Goal: Obtain resource: Obtain resource

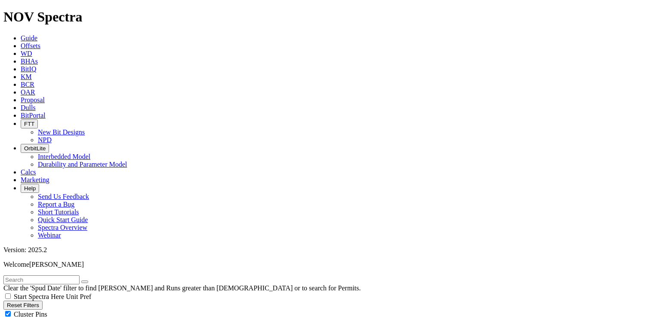
scroll to position [215, 0]
click at [40, 42] on span "Offsets" at bounding box center [31, 45] width 20 height 7
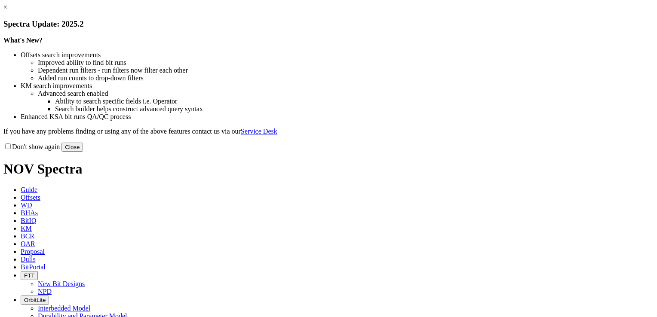
click at [7, 11] on link "×" at bounding box center [5, 6] width 4 height 7
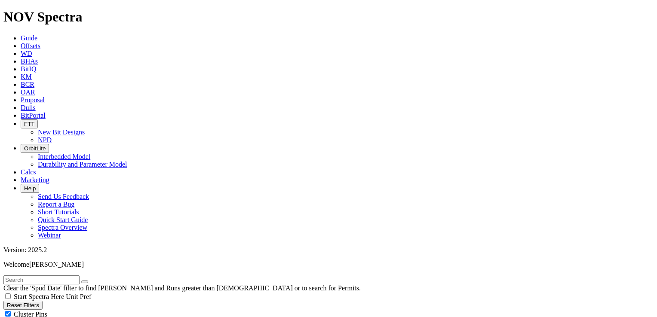
scroll to position [129, 0]
select select
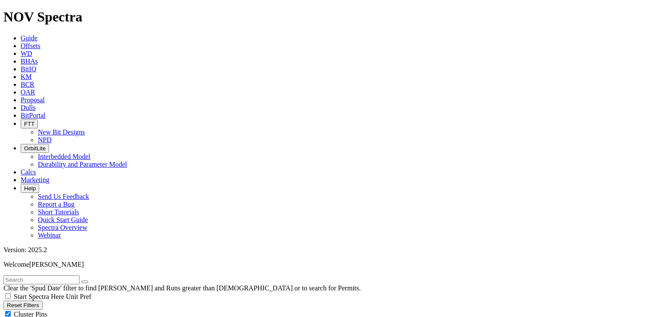
select select
select select "6.75"
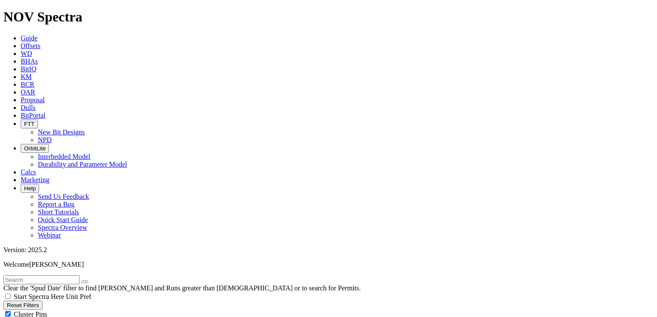
checkbox input "false"
select select "? number:6.75 ?"
click at [47, 311] on span "Cluster Pins" at bounding box center [31, 314] width 34 height 7
checkbox input "false"
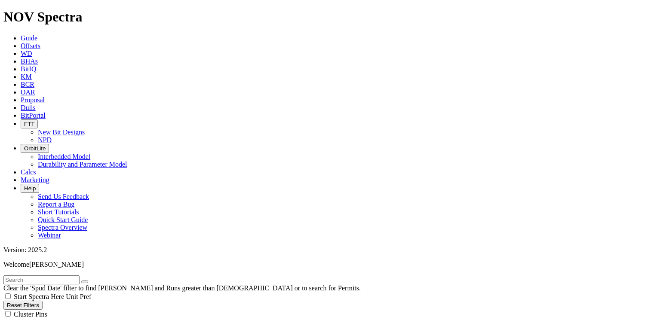
scroll to position [23579, 0]
click at [80, 276] on input "text" at bounding box center [41, 280] width 76 height 9
click at [59, 276] on input "ebon" at bounding box center [41, 280] width 76 height 9
type input "ebony"
click at [85, 282] on icon "button" at bounding box center [85, 282] width 0 height 0
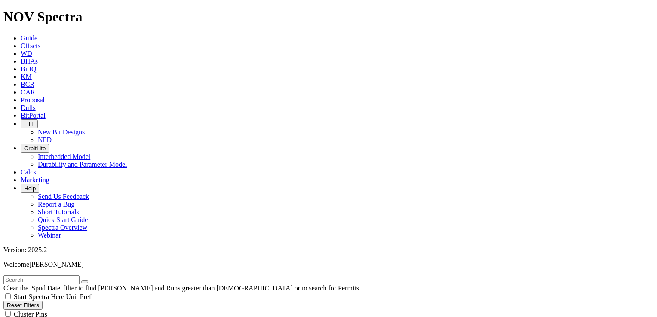
scroll to position [24806, 0]
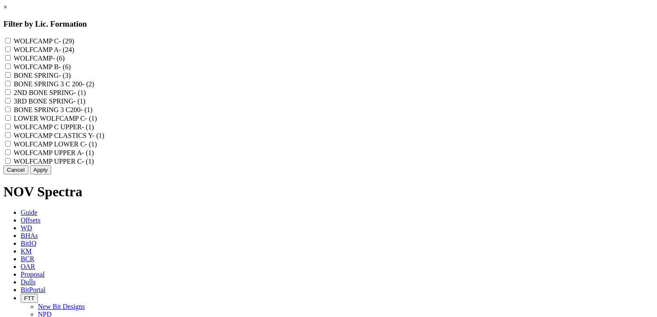
click at [11, 52] on A "WOLFCAMP A - (24)" at bounding box center [8, 49] width 6 height 6
checkbox A "true"
click at [11, 61] on input "WOLFCAMP - (6)" at bounding box center [8, 58] width 6 height 6
checkbox input "true"
click at [11, 155] on A "WOLFCAMP UPPER A - (1)" at bounding box center [8, 153] width 6 height 6
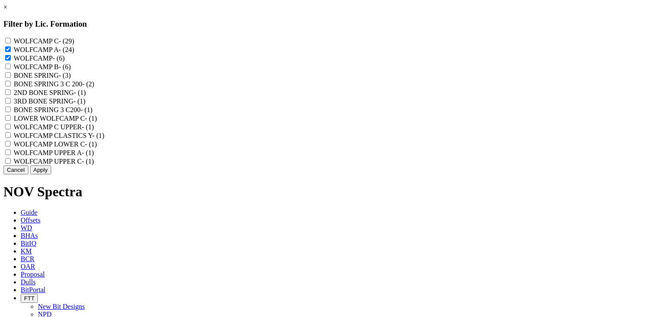
checkbox A "true"
click at [11, 138] on Y "WOLFCAMP CLASTICS Y - (1)" at bounding box center [8, 135] width 6 height 6
checkbox Y "true"
click at [11, 129] on UPPER "WOLFCAMP C UPPER - (1)" at bounding box center [8, 127] width 6 height 6
checkbox UPPER "true"
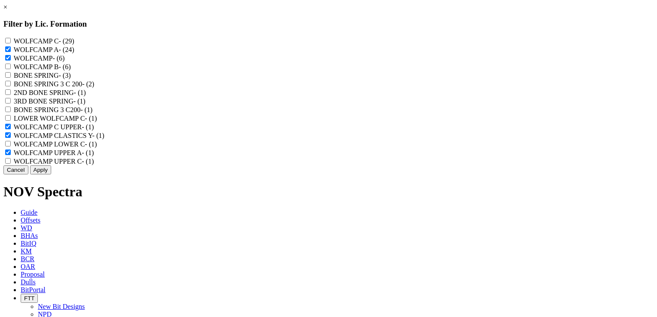
click at [51, 175] on button "Apply" at bounding box center [40, 170] width 21 height 9
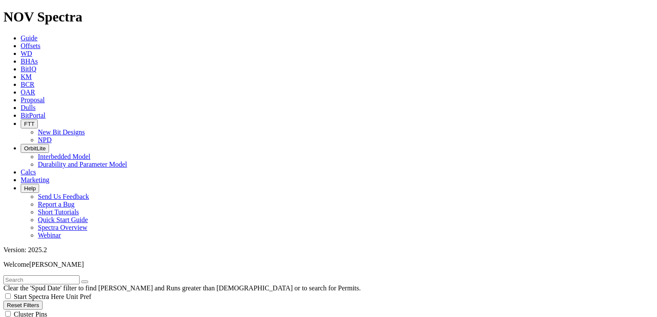
scroll to position [3767, 0]
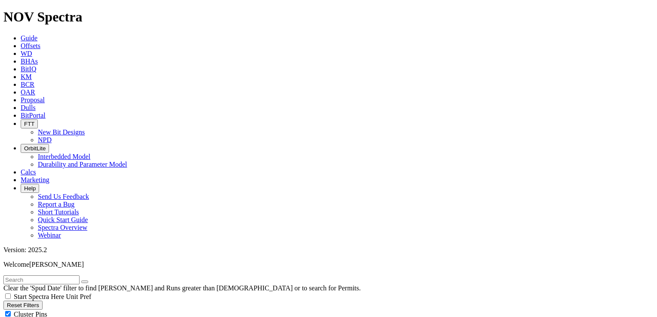
scroll to position [215, 0]
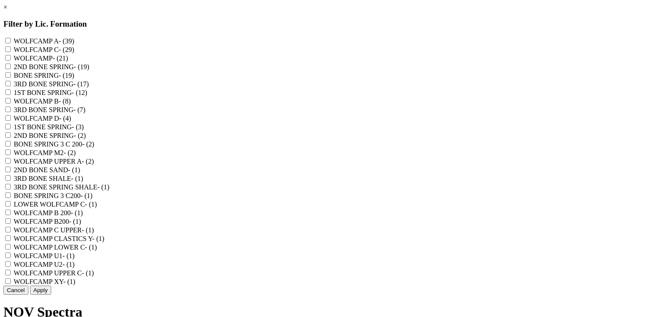
click at [11, 42] on A "WOLFCAMP A - (39)" at bounding box center [8, 41] width 6 height 6
checkbox A "true"
click at [11, 50] on C "WOLFCAMP C - (29)" at bounding box center [8, 49] width 6 height 6
click at [11, 51] on C "WOLFCAMP C - (29)" at bounding box center [8, 49] width 6 height 6
checkbox C "false"
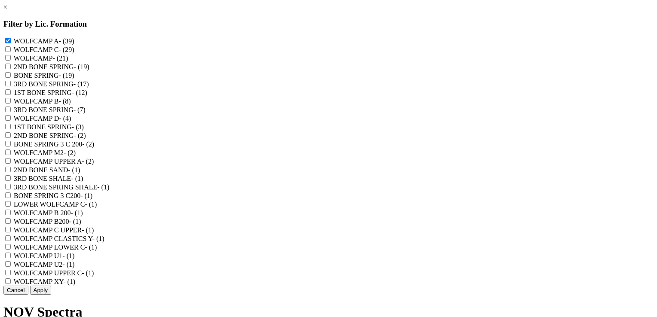
click at [11, 61] on input "WOLFCAMP - (21)" at bounding box center [8, 58] width 6 height 6
checkbox input "true"
click at [11, 155] on M2 "WOLFCAMP M2 - (2)" at bounding box center [8, 153] width 6 height 6
checkbox M2 "true"
click at [11, 164] on A "WOLFCAMP UPPER A - (2)" at bounding box center [8, 161] width 6 height 6
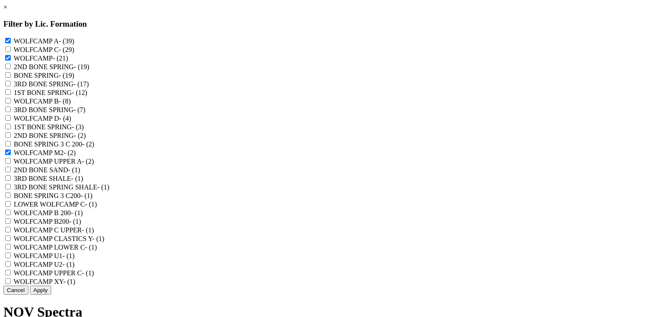
checkbox A "true"
click at [11, 233] on UPPER "WOLFCAMP C UPPER - (1)" at bounding box center [8, 230] width 6 height 6
checkbox UPPER "false"
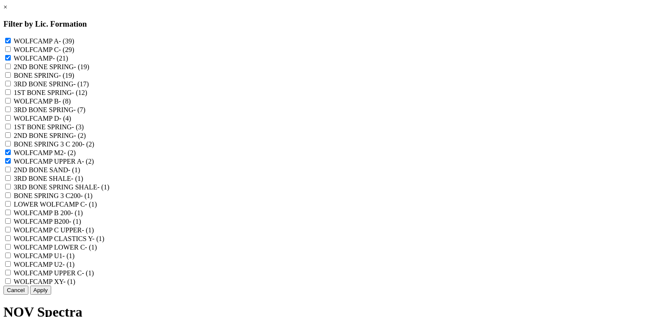
click at [11, 241] on Y "WOLFCAMP CLASTICS Y - (1)" at bounding box center [8, 239] width 6 height 6
checkbox Y "true"
click at [11, 250] on C "WOLFCAMP LOWER C - (1)" at bounding box center [8, 247] width 6 height 6
checkbox C "false"
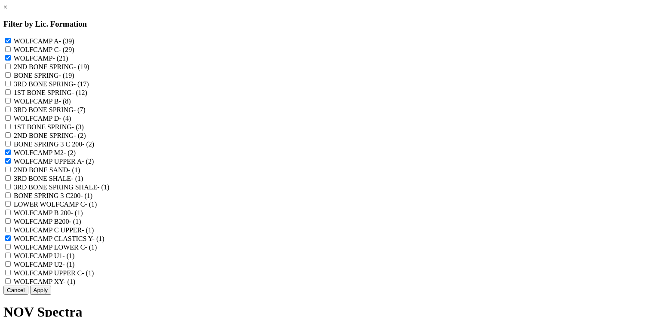
scroll to position [86, 0]
click at [11, 253] on U1 "WOLFCAMP U1 - (1)" at bounding box center [8, 256] width 6 height 6
checkbox U1 "true"
click at [11, 261] on U2 "WOLFCAMP U2 - (1)" at bounding box center [8, 264] width 6 height 6
checkbox U2 "true"
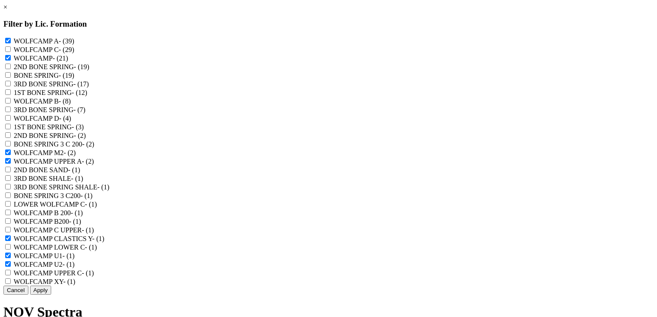
click at [11, 270] on C "WOLFCAMP UPPER C - (1)" at bounding box center [8, 273] width 6 height 6
checkbox C "true"
click at [11, 279] on XY "WOLFCAMP XY - (1)" at bounding box center [8, 282] width 6 height 6
checkbox XY "true"
click at [51, 295] on button "Apply" at bounding box center [40, 290] width 21 height 9
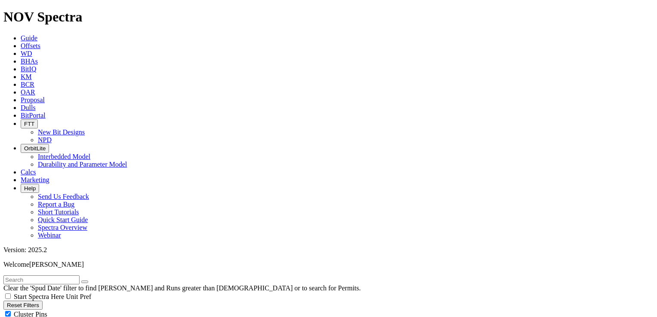
scroll to position [6093, 0]
